Goal: Register for event/course

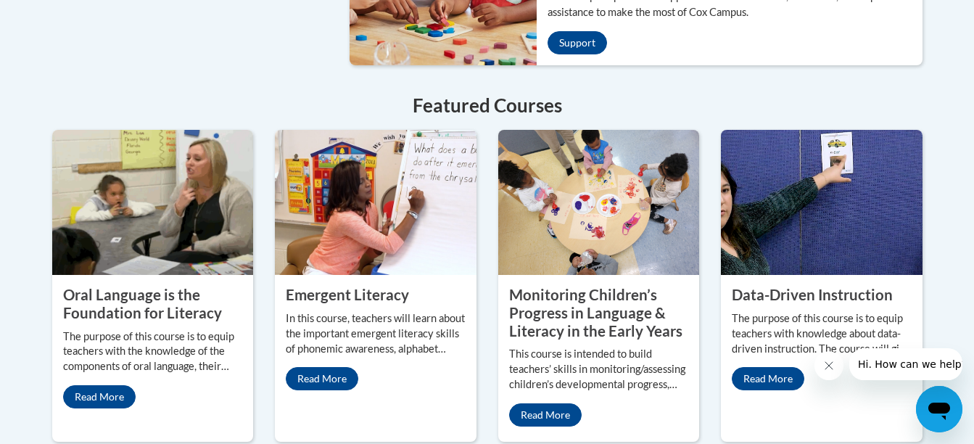
scroll to position [1248, 0]
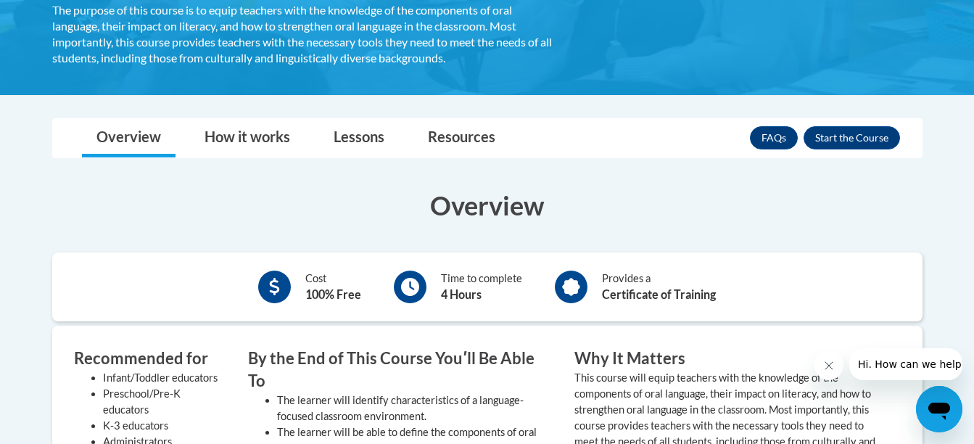
scroll to position [333, 0]
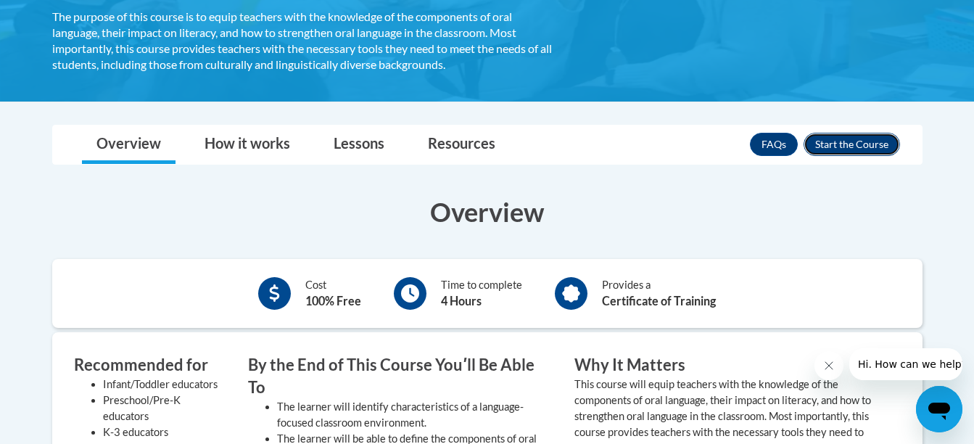
click at [856, 133] on button "Enroll" at bounding box center [852, 144] width 96 height 23
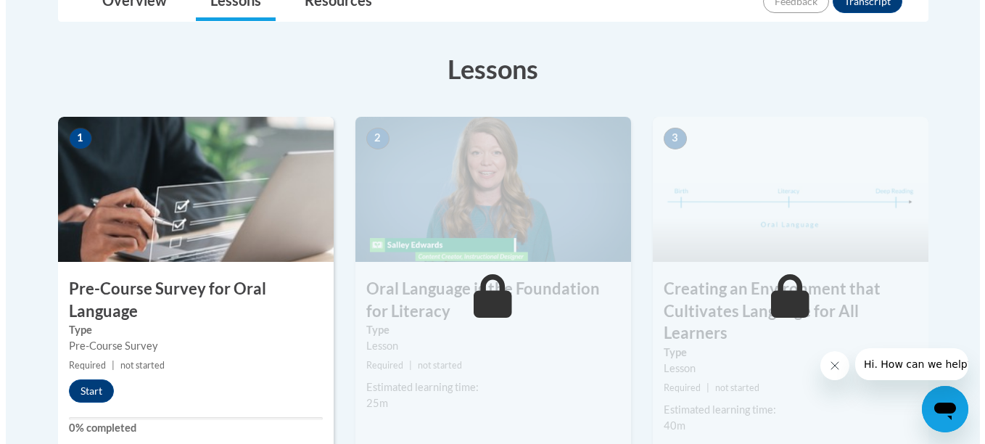
scroll to position [531, 0]
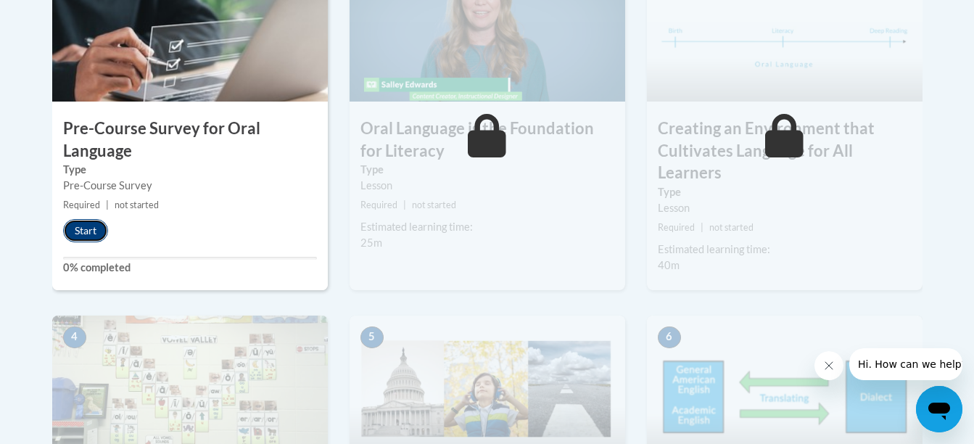
click at [81, 221] on button "Start" at bounding box center [85, 230] width 45 height 23
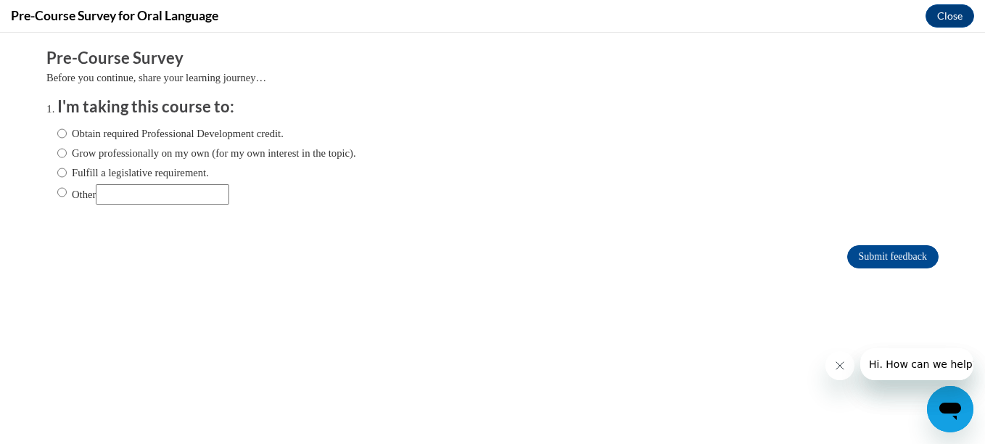
scroll to position [0, 0]
click at [115, 136] on label "Obtain required Professional Development credit." at bounding box center [170, 134] width 226 height 16
click at [67, 136] on input "Obtain required Professional Development credit." at bounding box center [61, 134] width 9 height 16
radio input "true"
click at [118, 157] on label "Grow professionally on my own (for my own interest in the topic)." at bounding box center [206, 153] width 299 height 16
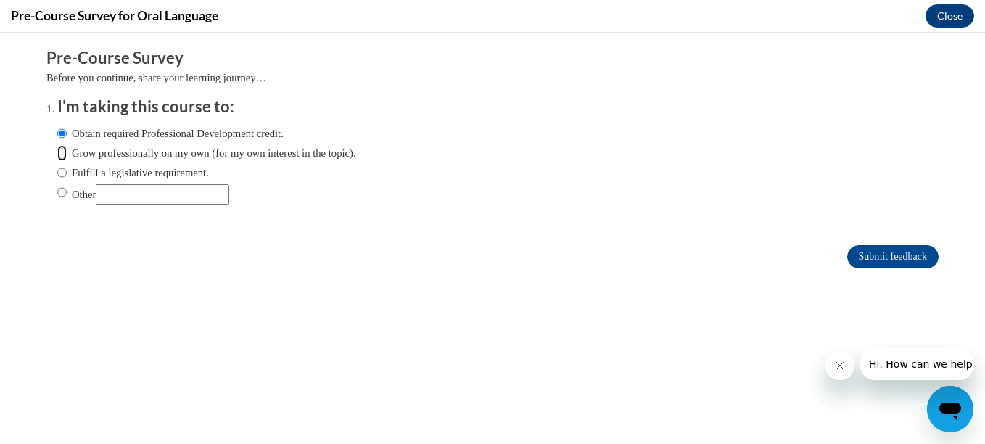
click at [67, 157] on input "Grow professionally on my own (for my own interest in the topic)." at bounding box center [61, 153] width 9 height 16
radio input "true"
click at [186, 136] on label "Obtain required Professional Development credit." at bounding box center [170, 134] width 226 height 16
click at [67, 136] on input "Obtain required Professional Development credit." at bounding box center [61, 134] width 9 height 16
radio input "true"
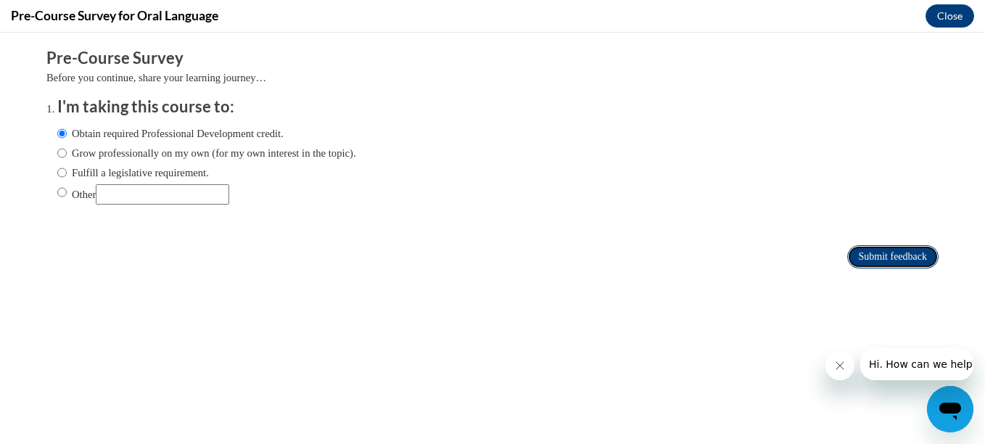
click at [905, 247] on input "Submit feedback" at bounding box center [892, 256] width 91 height 23
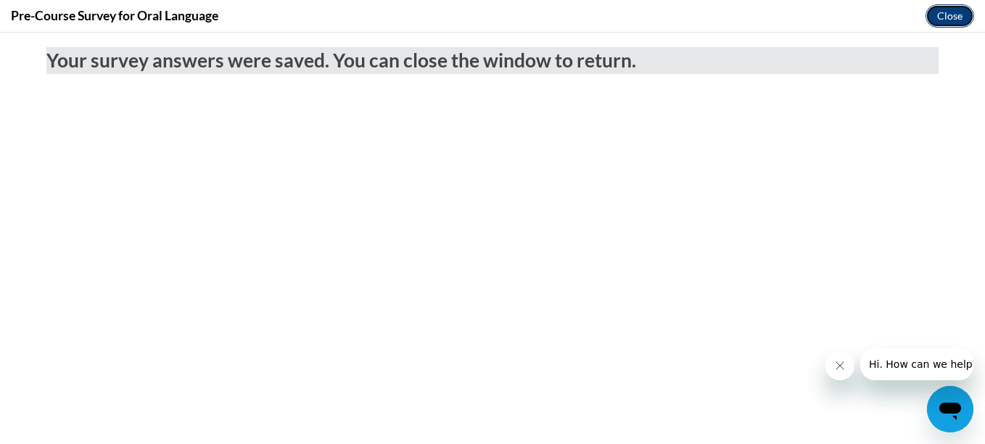
click at [949, 21] on button "Close" at bounding box center [950, 15] width 49 height 23
